Goal: Find contact information: Find contact information

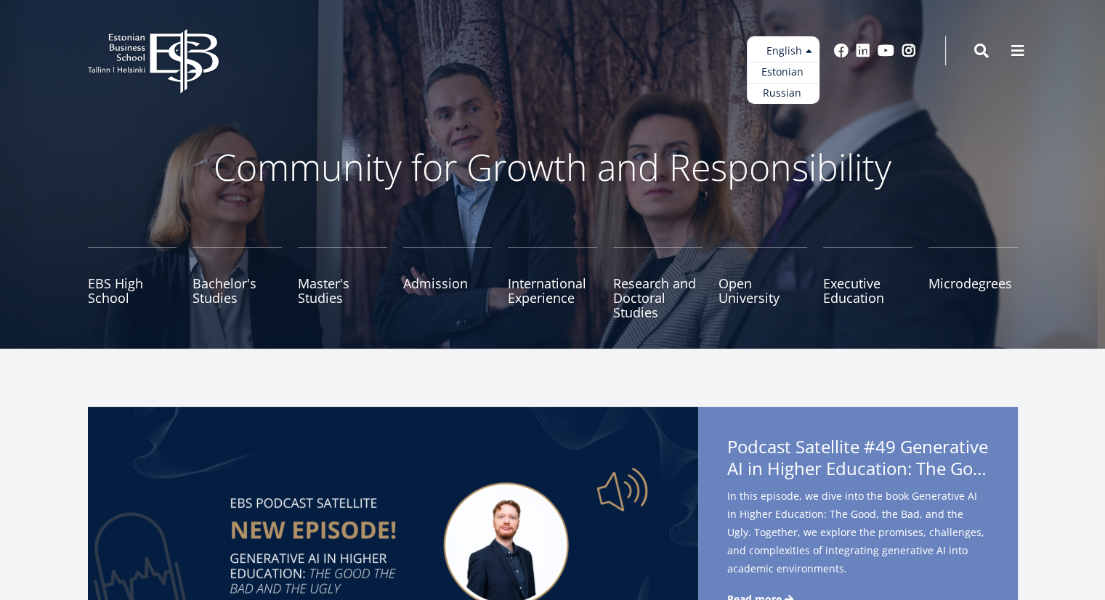
click at [808, 54] on ul "Estonian English Russian" at bounding box center [783, 70] width 73 height 68
click at [787, 72] on link "Estonian" at bounding box center [783, 72] width 73 height 21
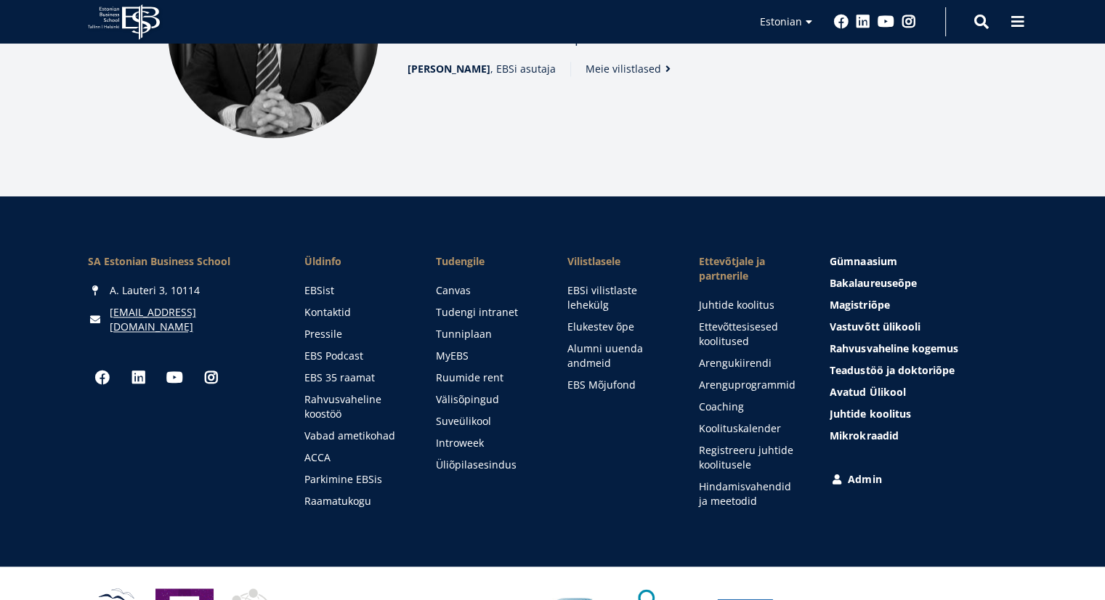
scroll to position [2065, 0]
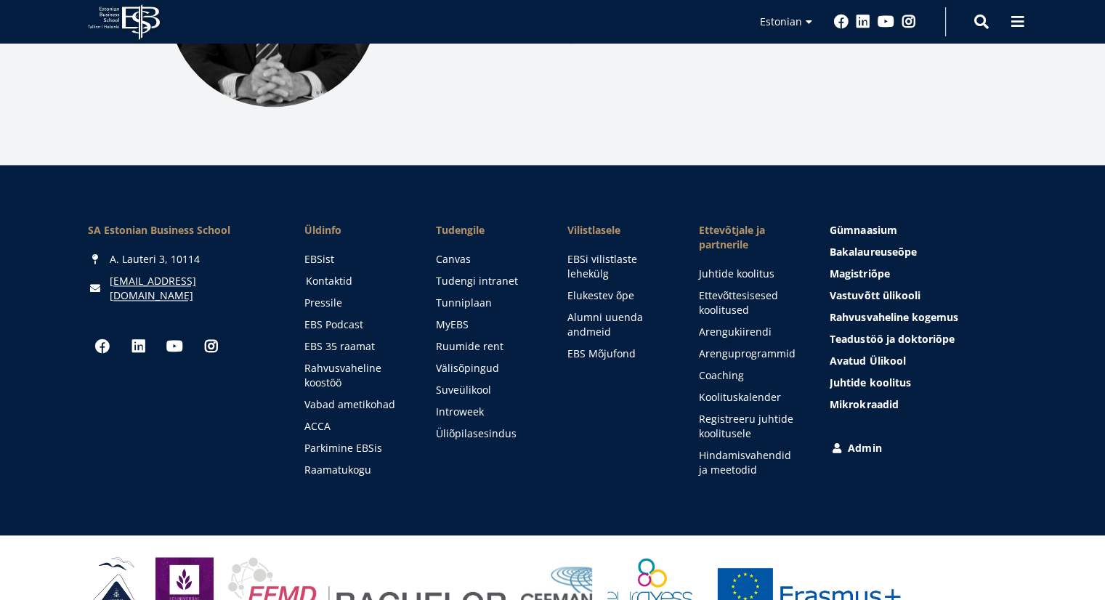
click at [334, 274] on link "Kontaktid" at bounding box center [357, 281] width 102 height 15
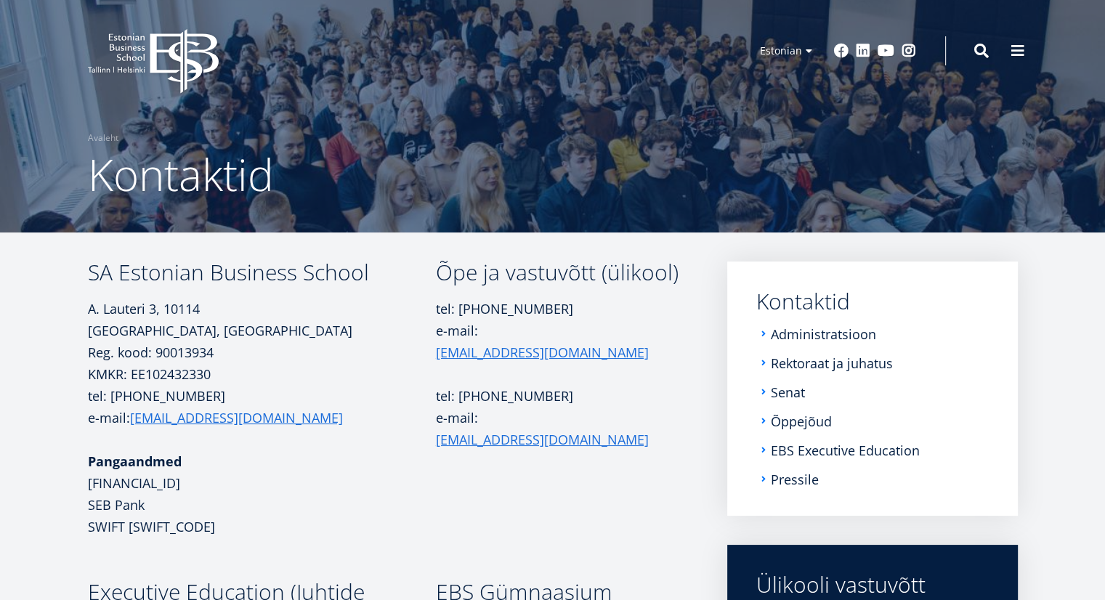
click at [322, 361] on p "[PERSON_NAME][STREET_ADDRESS] Reg. kood: 90013934" at bounding box center [262, 330] width 348 height 65
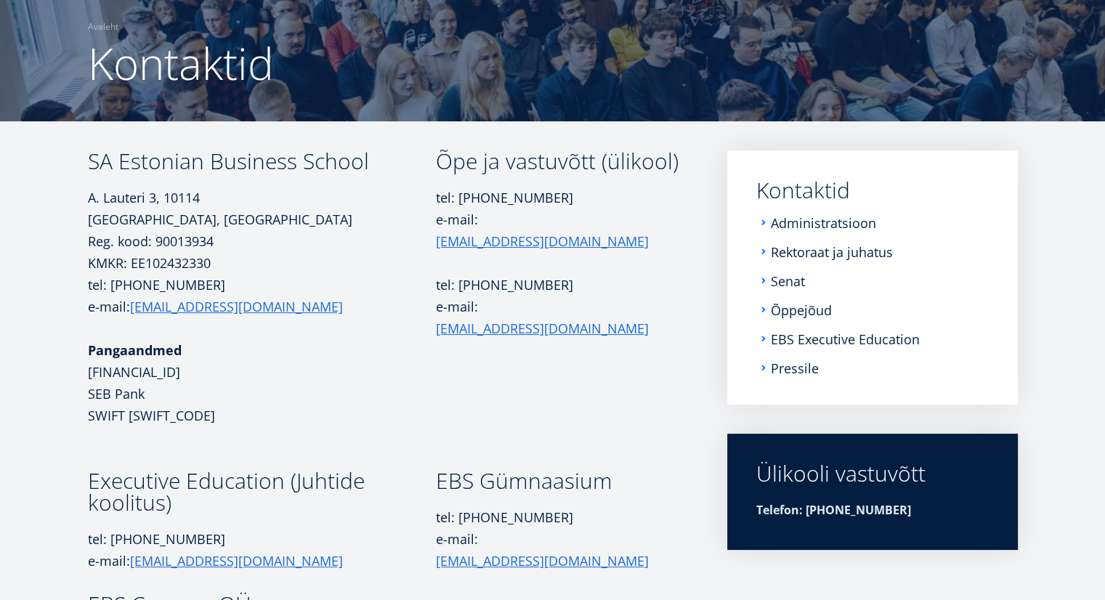
scroll to position [112, 0]
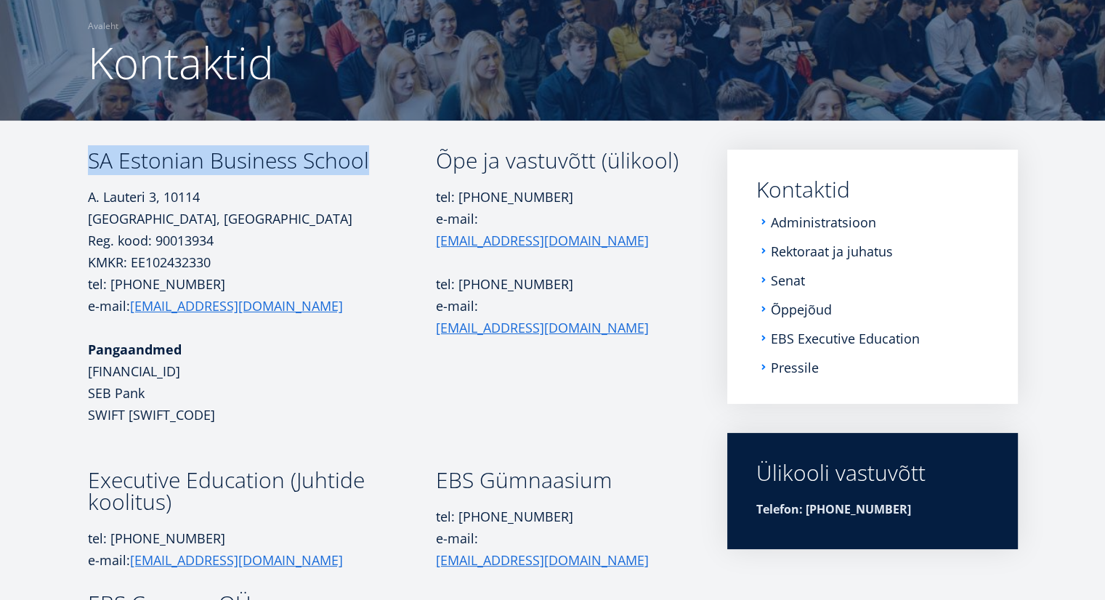
drag, startPoint x: 89, startPoint y: 158, endPoint x: 366, endPoint y: 156, distance: 277.5
click at [366, 156] on h3 "SA Estonian Business School" at bounding box center [262, 161] width 348 height 22
copy h3 "SA Estonian Business School"
